Goal: Task Accomplishment & Management: Use online tool/utility

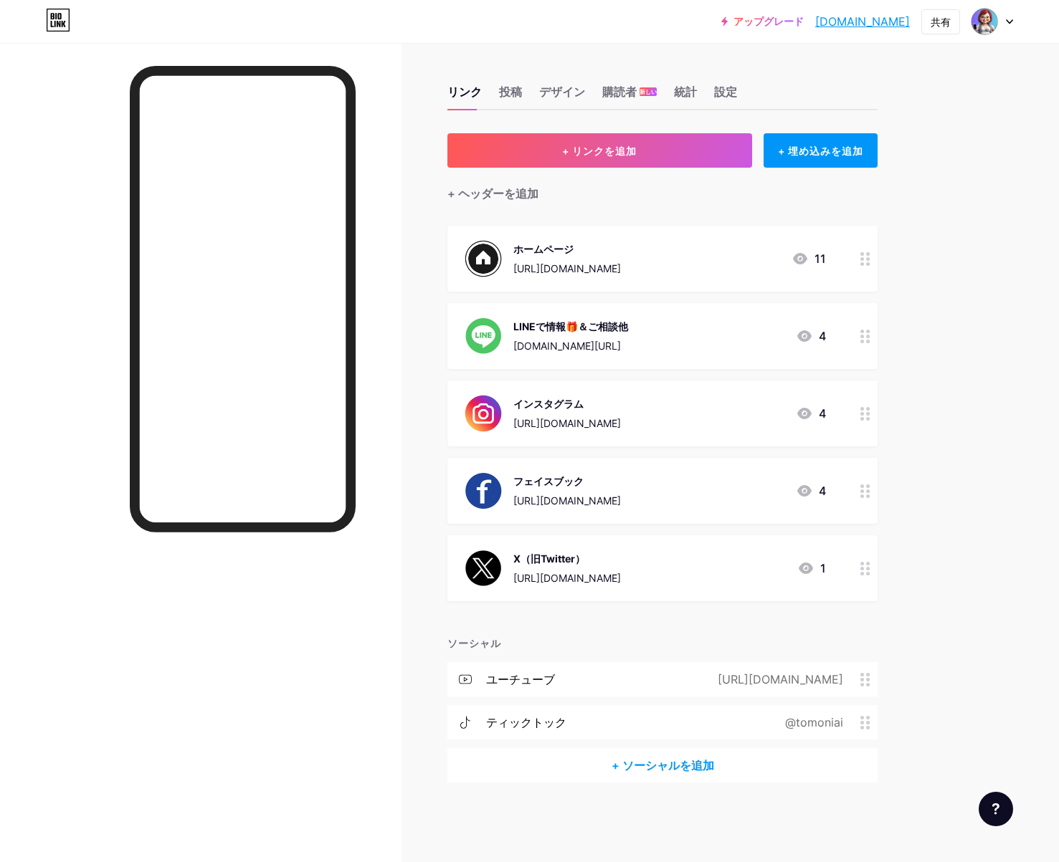
click at [872, 277] on div at bounding box center [865, 259] width 24 height 66
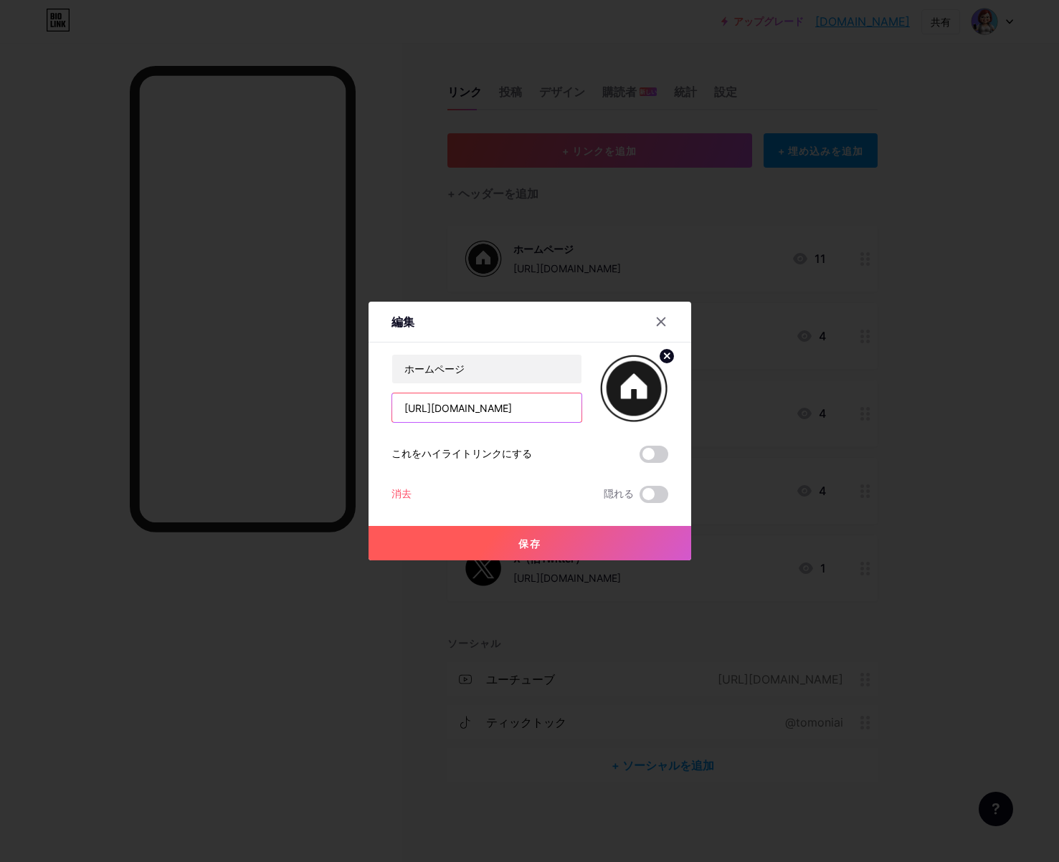
click at [556, 406] on input "[URL][DOMAIN_NAME]" at bounding box center [486, 408] width 189 height 29
type input "h"
click at [411, 413] on input "text" at bounding box center [486, 408] width 189 height 29
paste input "[URL][DOMAIN_NAME]"
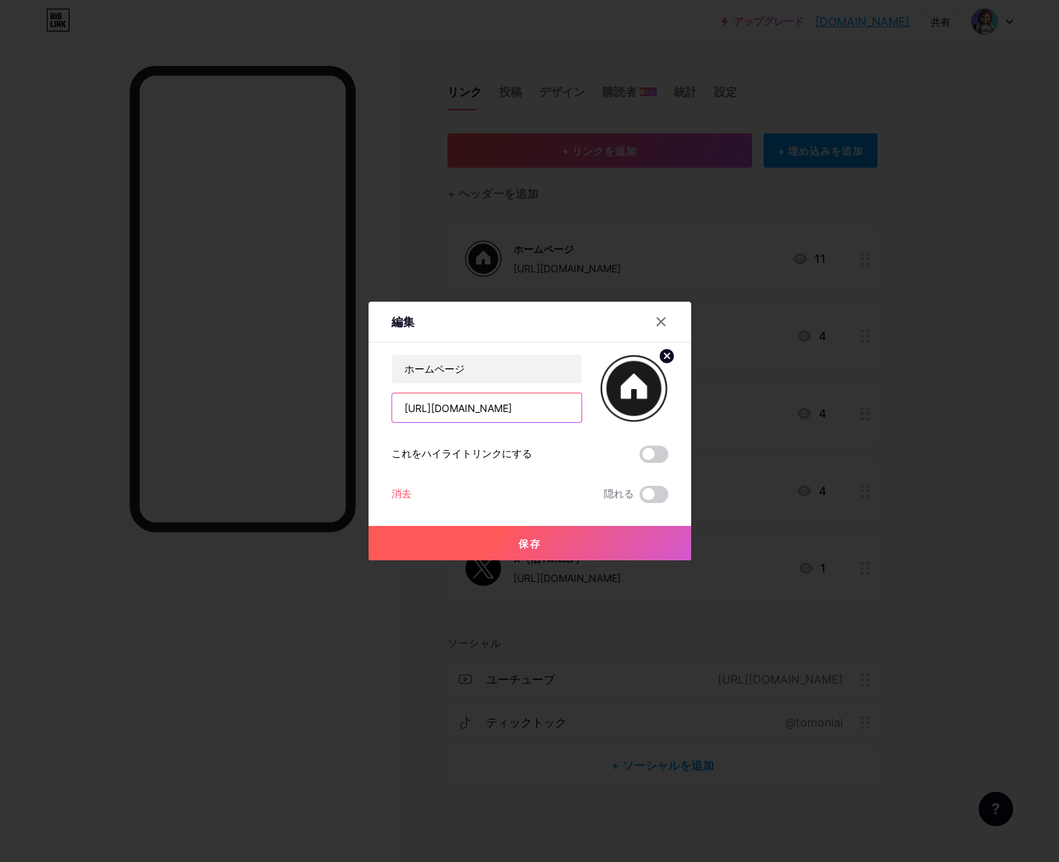
type input "[URL][DOMAIN_NAME]"
click at [528, 542] on font "保存" at bounding box center [529, 544] width 23 height 12
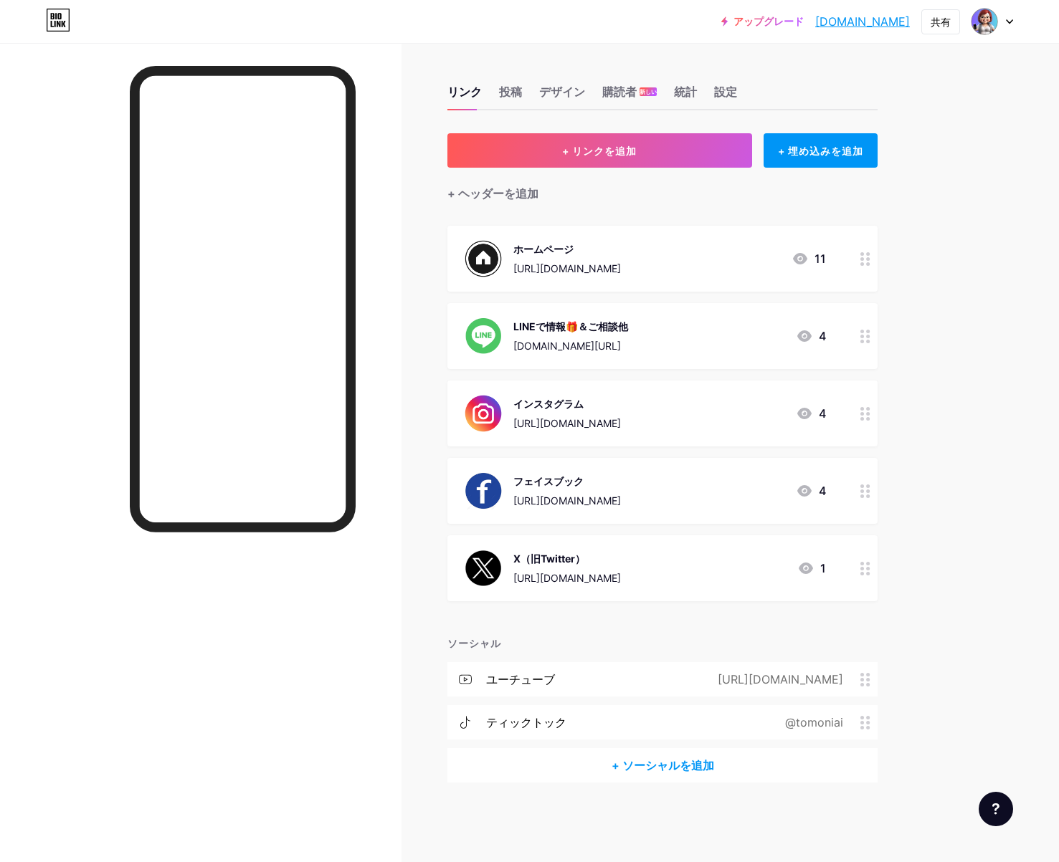
click at [580, 265] on font "[URL][DOMAIN_NAME]" at bounding box center [567, 268] width 108 height 12
click at [529, 547] on font "保存" at bounding box center [529, 544] width 23 height 12
click at [866, 267] on div at bounding box center [865, 259] width 24 height 66
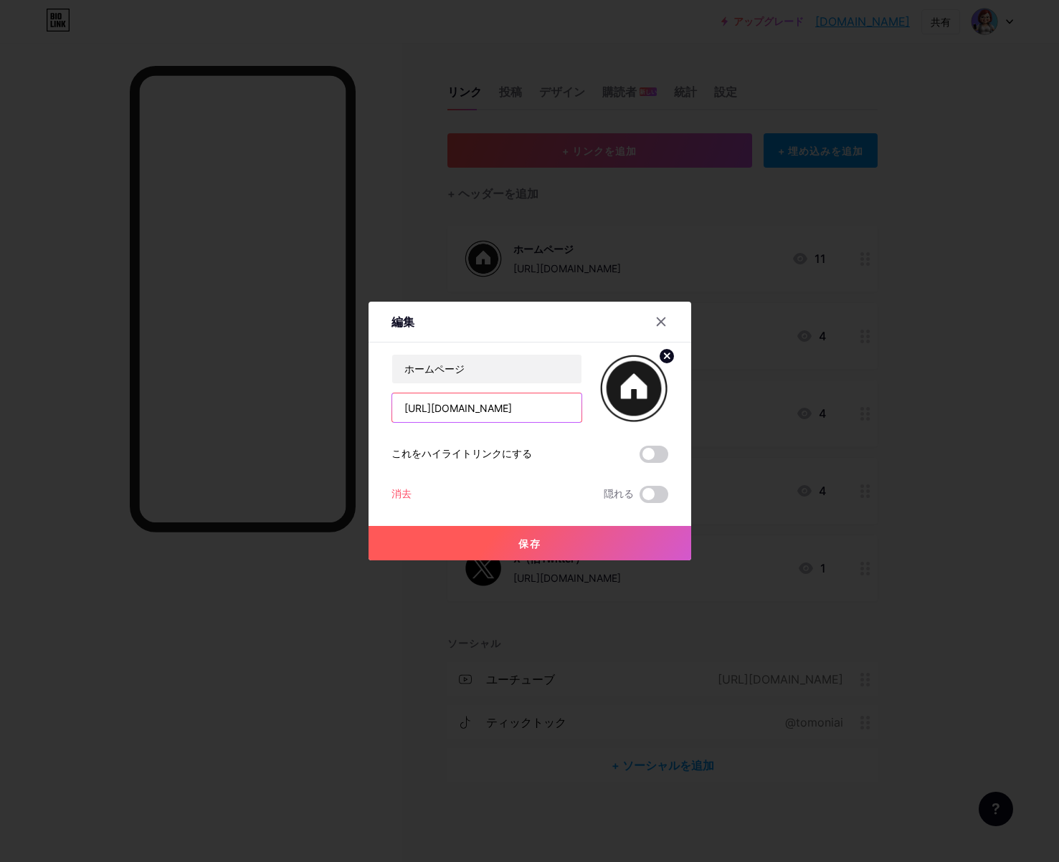
click at [487, 414] on input "[URL][DOMAIN_NAME]" at bounding box center [486, 408] width 189 height 29
click at [518, 544] on font "保存" at bounding box center [529, 544] width 23 height 12
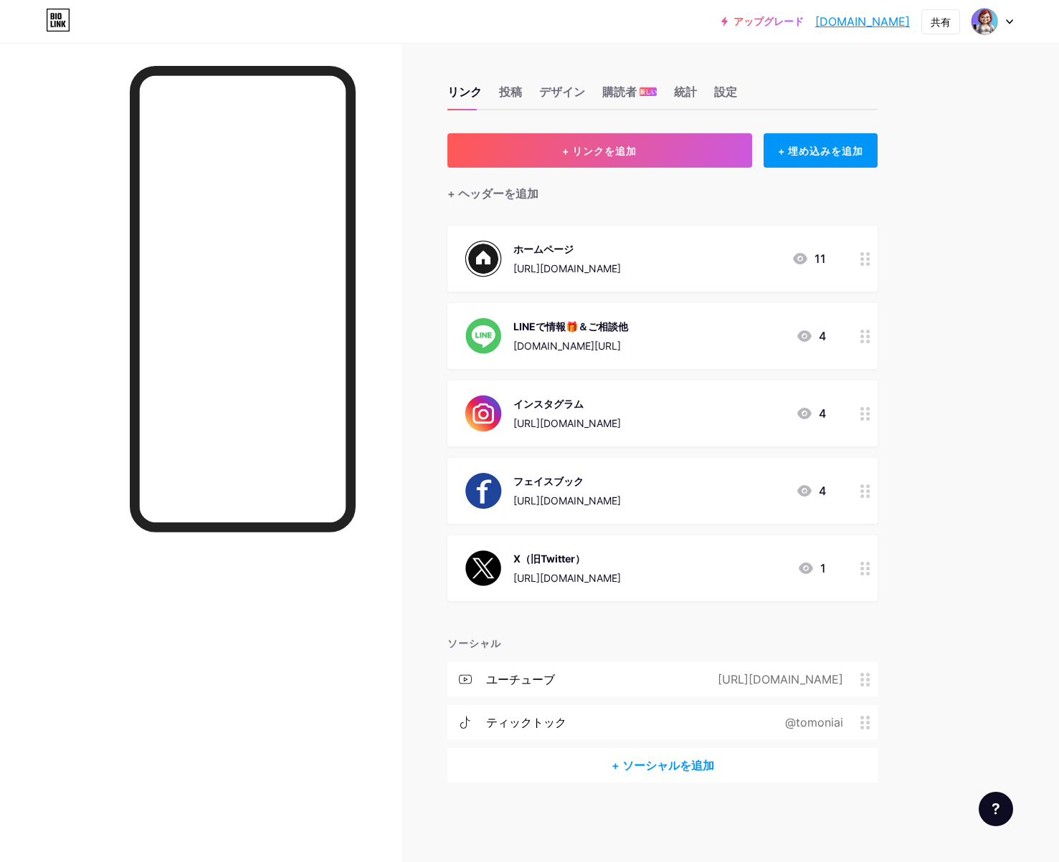
click at [862, 265] on div at bounding box center [865, 259] width 24 height 66
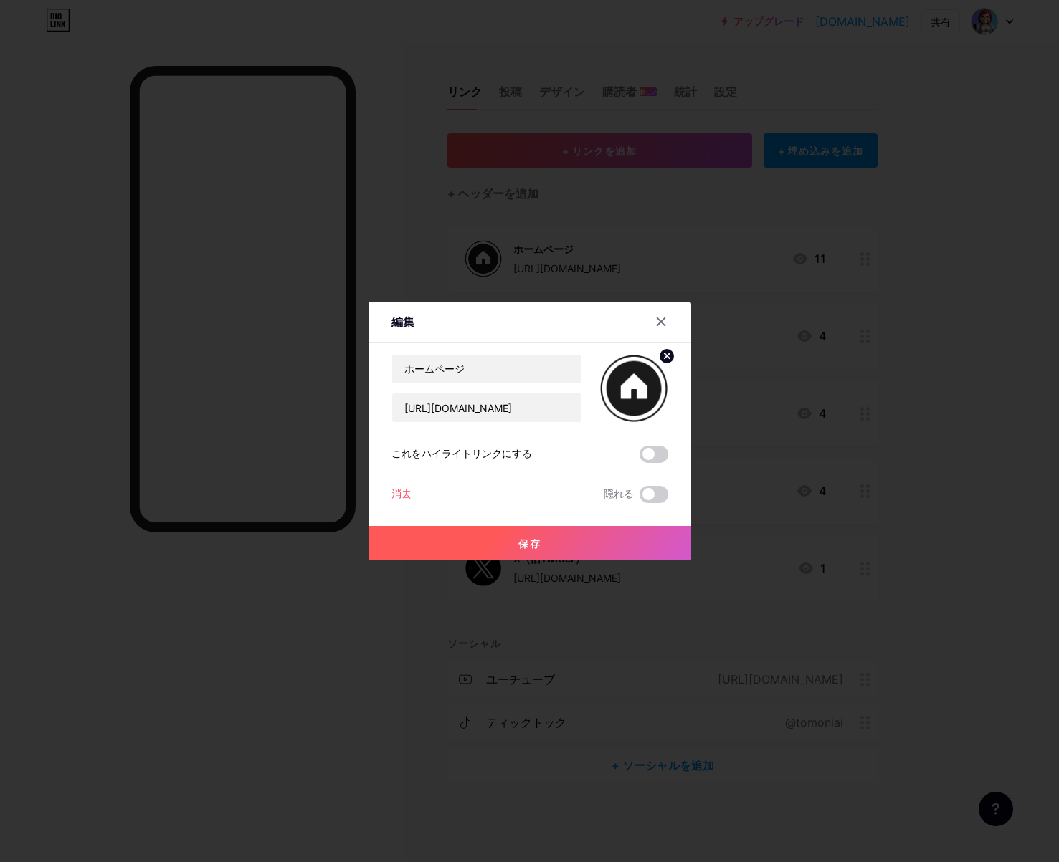
click at [522, 540] on font "保存" at bounding box center [529, 544] width 23 height 12
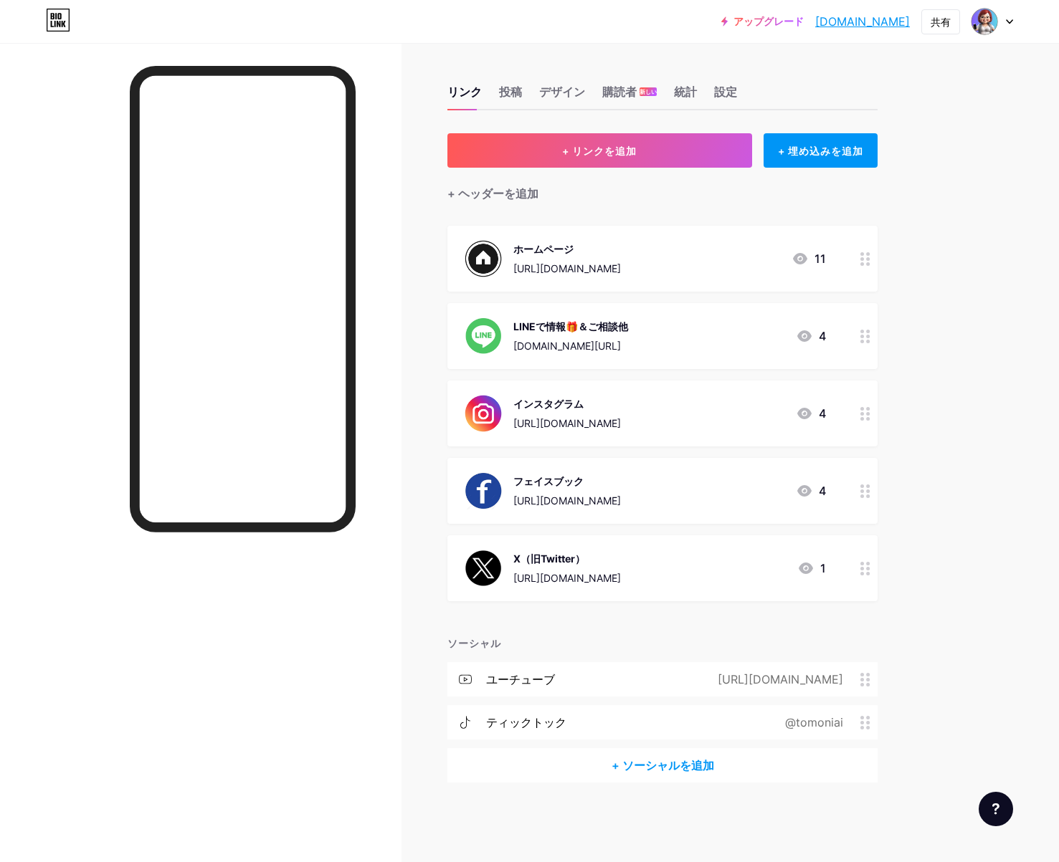
click at [866, 271] on div at bounding box center [865, 259] width 24 height 66
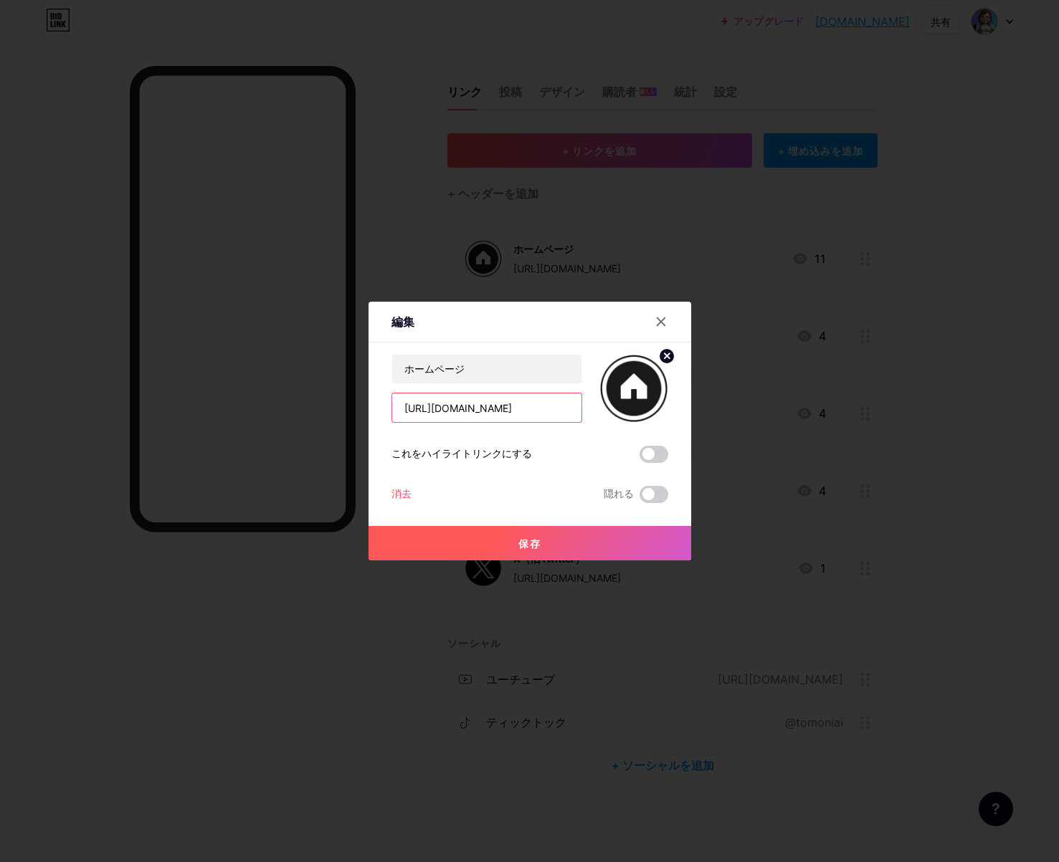
scroll to position [0, 116]
drag, startPoint x: 394, startPoint y: 412, endPoint x: 698, endPoint y: 443, distance: 305.5
click at [698, 443] on div "編集 コンテンツ ユーチューブ ページを離れずに YouTube ビデオを再生します。 追加 ヴィメオ ページを離れずに Vimeo ビデオを再生します。 追…" at bounding box center [529, 431] width 1059 height 862
click at [411, 406] on input "text" at bounding box center [486, 408] width 189 height 29
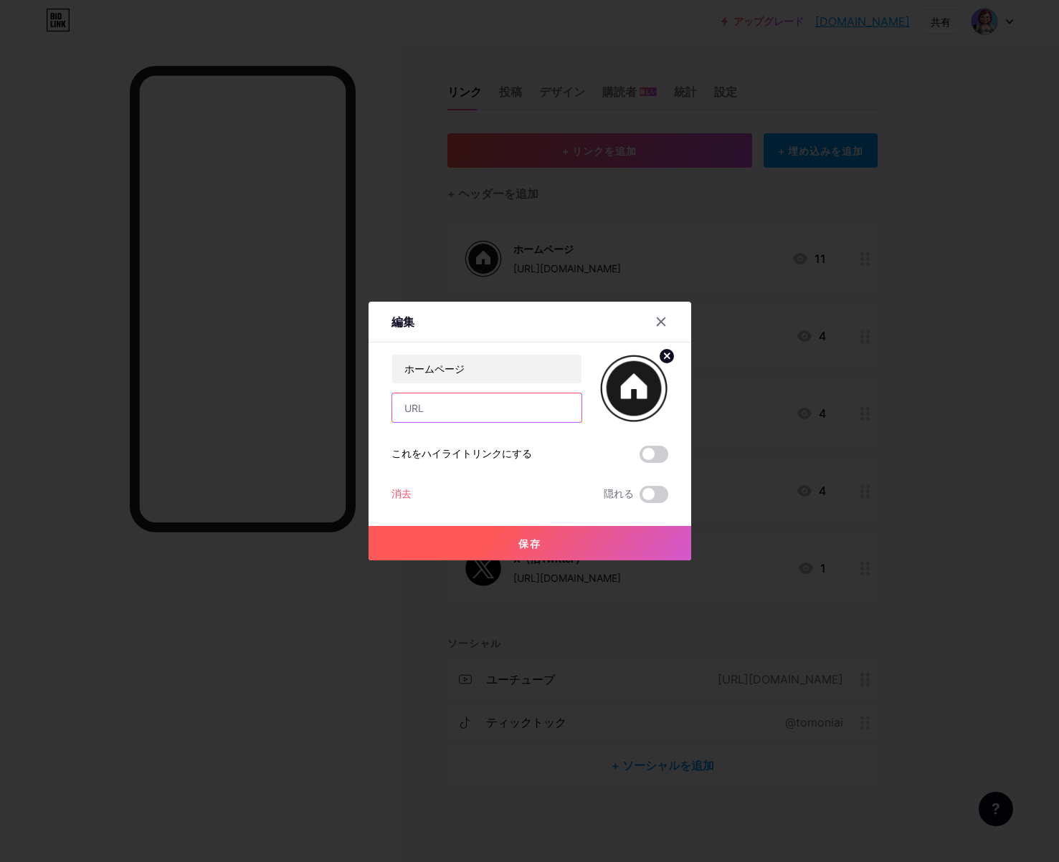
click at [401, 407] on input "text" at bounding box center [486, 408] width 189 height 29
paste input "[URL][DOMAIN_NAME]"
type input "[URL][DOMAIN_NAME]"
click at [518, 546] on font "保存" at bounding box center [529, 544] width 23 height 12
